Goal: Task Accomplishment & Management: Complete application form

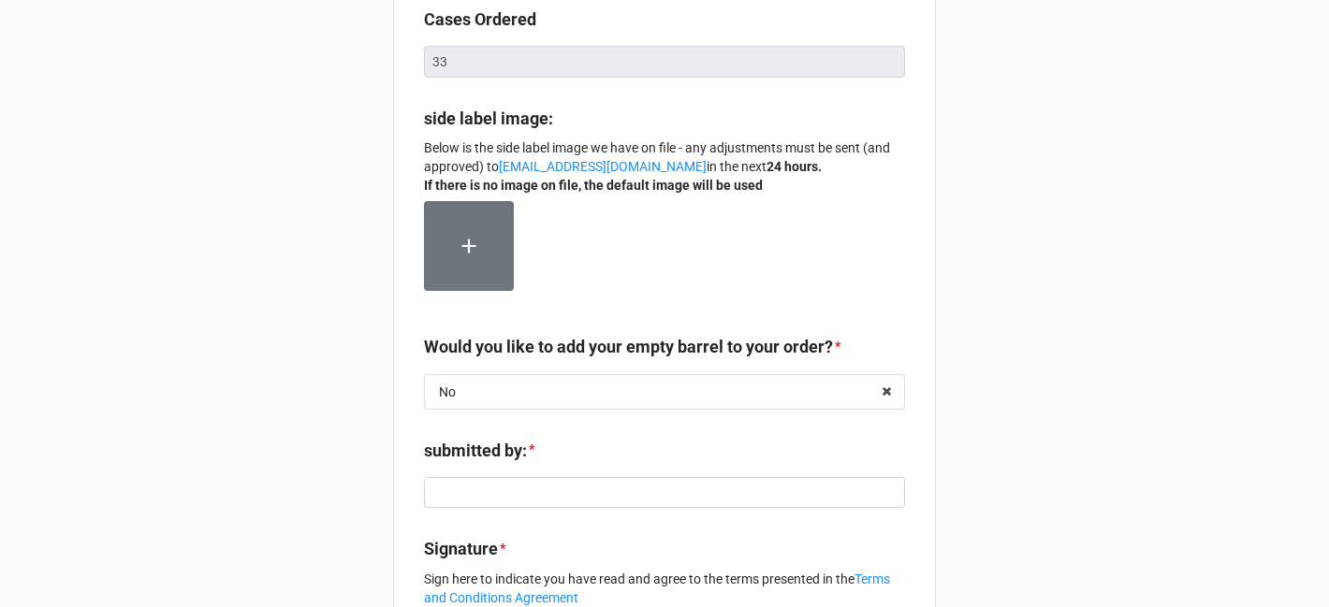
scroll to position [387, 0]
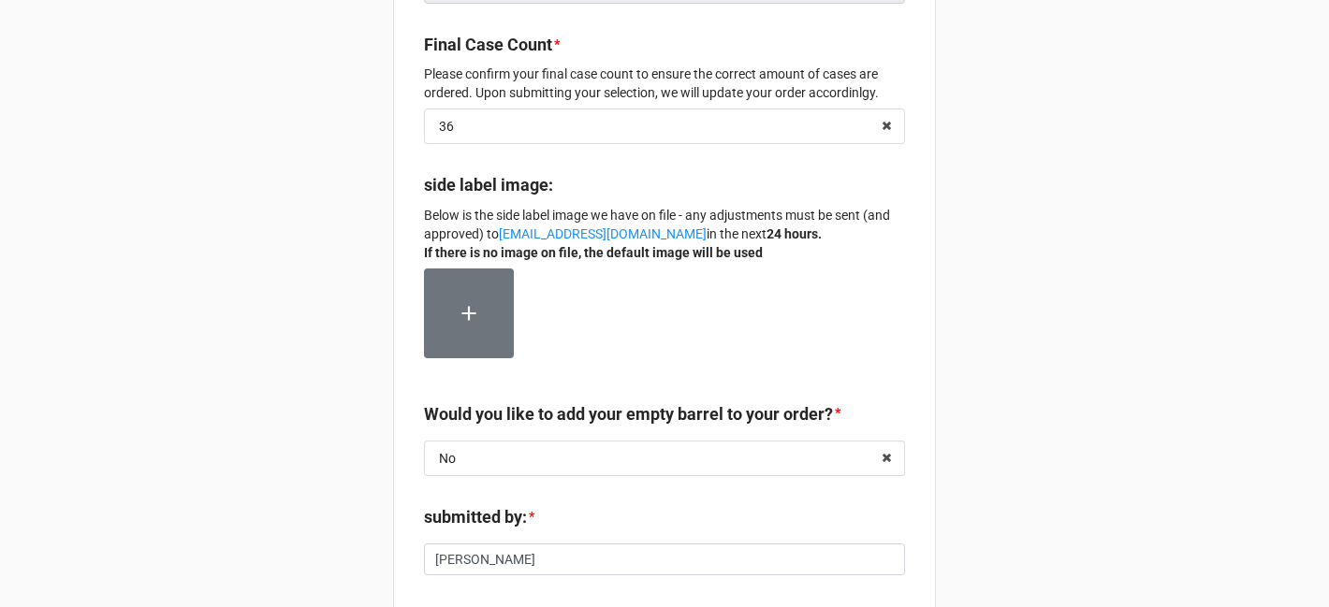
scroll to position [429, 0]
